Goal: Task Accomplishment & Management: Complete application form

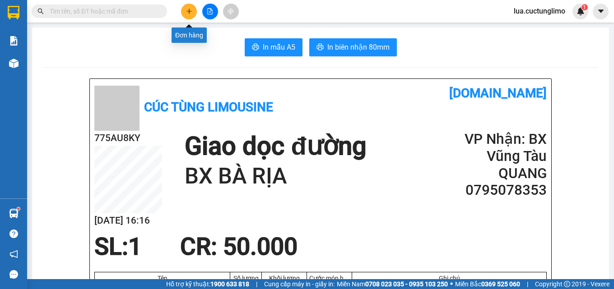
click at [191, 13] on icon "plus" at bounding box center [189, 11] width 6 height 6
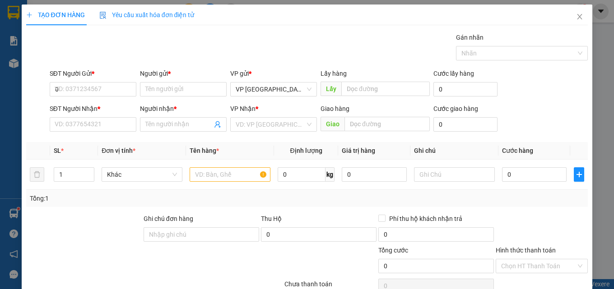
click at [193, 15] on span "Yêu cầu xuất hóa đơn điện tử" at bounding box center [146, 14] width 95 height 7
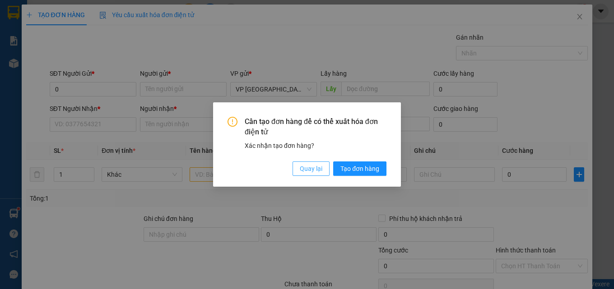
click at [320, 169] on span "Quay lại" at bounding box center [311, 169] width 23 height 10
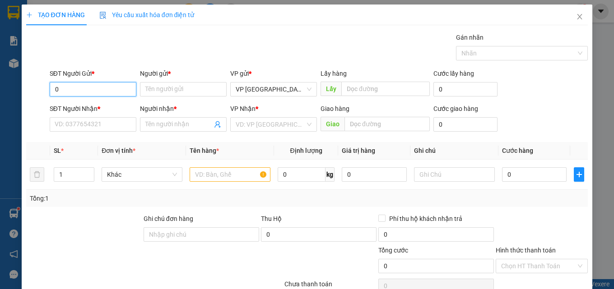
click at [99, 95] on input "0" at bounding box center [93, 89] width 87 height 14
type input "0777948792"
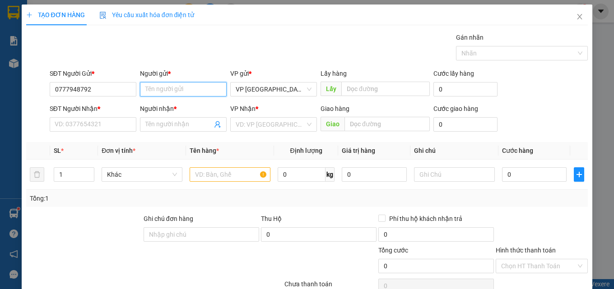
click at [211, 94] on input "Người gửi *" at bounding box center [183, 89] width 87 height 14
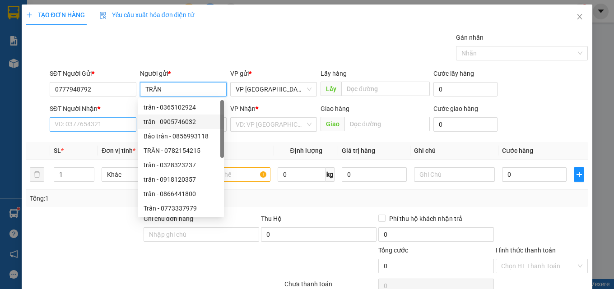
type input "TRÂN"
click at [90, 128] on input "SĐT Người Nhận *" at bounding box center [93, 124] width 87 height 14
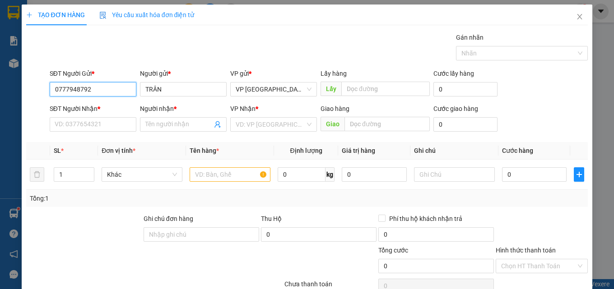
click at [102, 89] on input "0777948792" at bounding box center [93, 89] width 87 height 14
paste input "search"
paste input "0"
type input "0777948792"
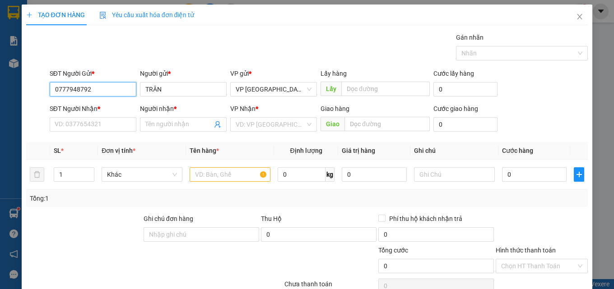
click at [101, 89] on input "0777948792" at bounding box center [93, 89] width 87 height 14
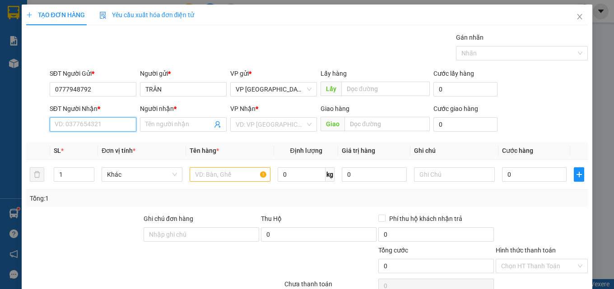
click at [107, 130] on input "SĐT Người Nhận *" at bounding box center [93, 124] width 87 height 14
paste input "0777948792"
type input "0777948792"
click at [161, 115] on div "Người nhận * Tên người nhận" at bounding box center [183, 120] width 87 height 32
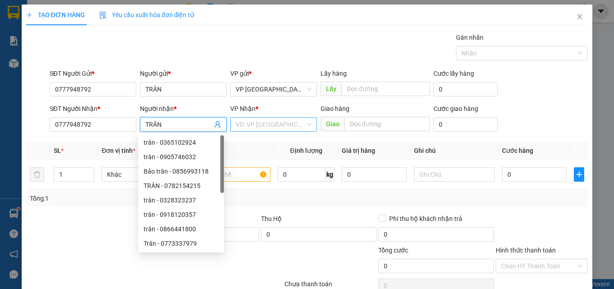
type input "TRÂN"
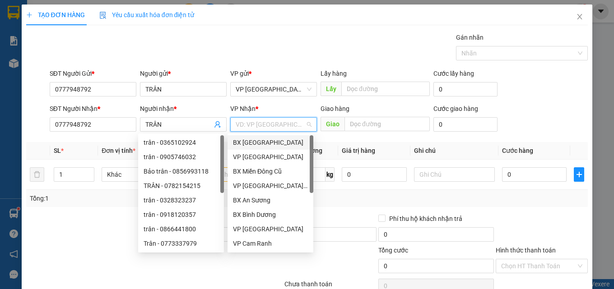
click at [281, 124] on input "search" at bounding box center [271, 125] width 70 height 14
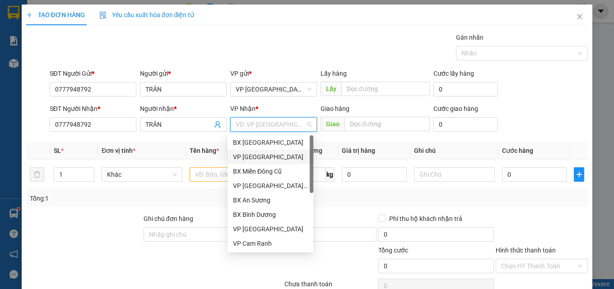
click at [276, 156] on div "VP [GEOGRAPHIC_DATA]" at bounding box center [270, 157] width 75 height 10
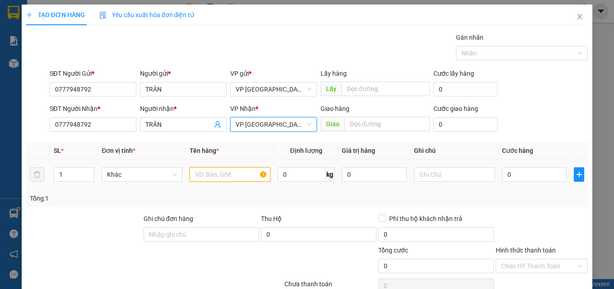
drag, startPoint x: 212, startPoint y: 174, endPoint x: 210, endPoint y: 168, distance: 6.9
click at [214, 171] on input "text" at bounding box center [230, 175] width 81 height 14
type input "C"
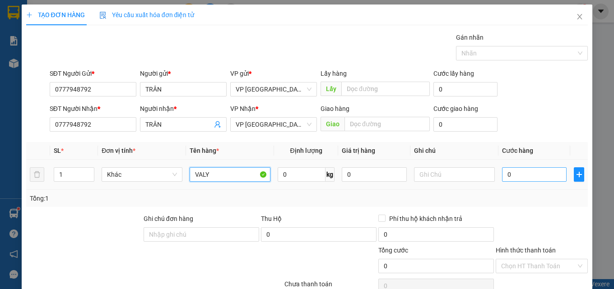
type input "VALY"
click at [523, 178] on input "0" at bounding box center [534, 175] width 65 height 14
type input "7"
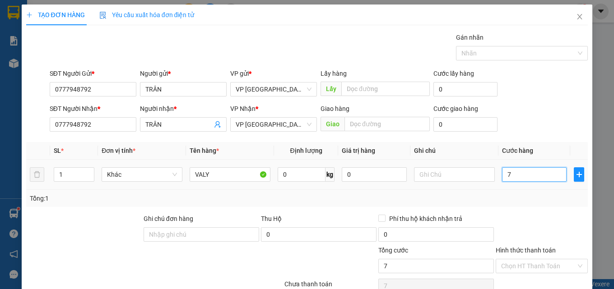
type input "70"
type input "700"
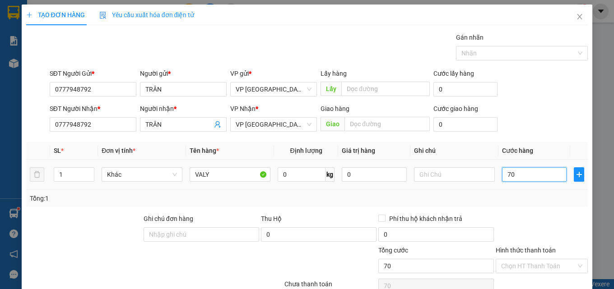
type input "700"
type input "7.000"
type input "70.000"
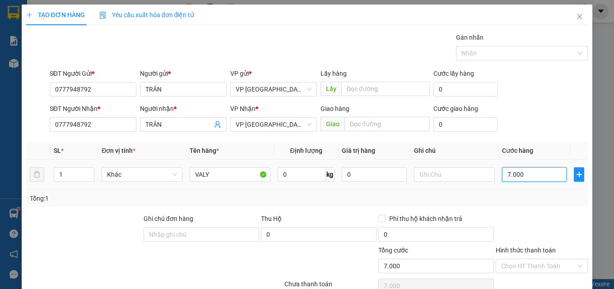
type input "70.000"
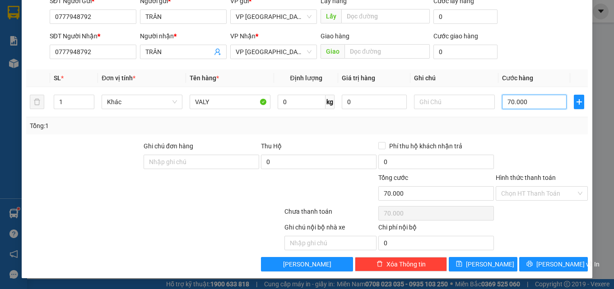
type input "70.000"
click at [535, 203] on div "Hình thức thanh toán Chọn HT Thanh Toán" at bounding box center [542, 189] width 92 height 32
click at [545, 190] on input "Hình thức thanh toán" at bounding box center [538, 194] width 75 height 14
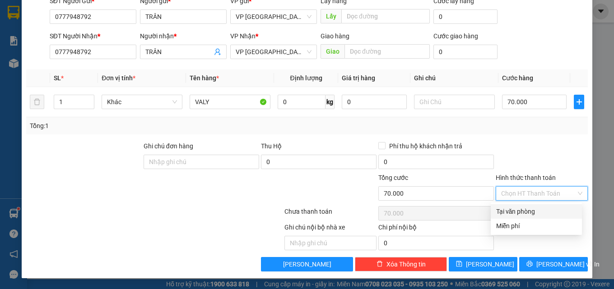
click at [535, 210] on div "Tại văn phòng" at bounding box center [536, 212] width 80 height 10
type input "0"
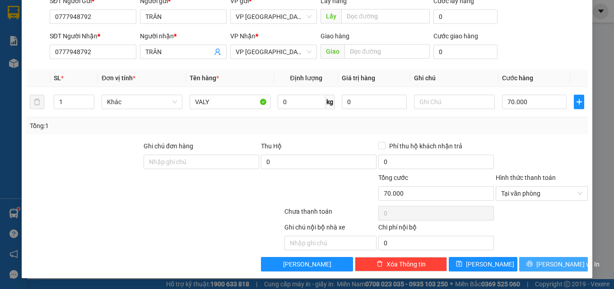
click at [550, 260] on span "[PERSON_NAME] và In" at bounding box center [567, 265] width 63 height 10
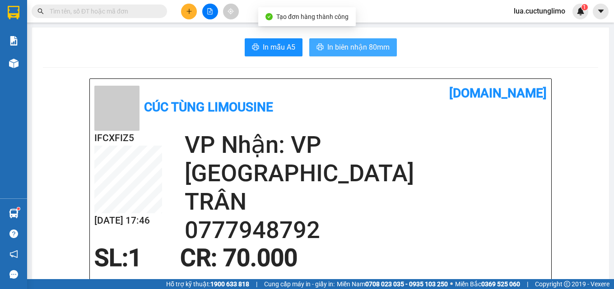
click at [354, 51] on span "In biên nhận 80mm" at bounding box center [358, 47] width 62 height 11
